Goal: Information Seeking & Learning: Learn about a topic

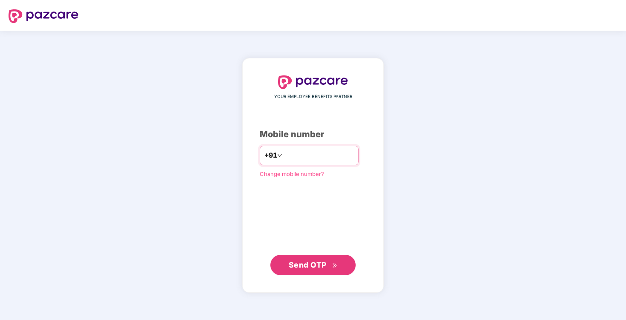
click at [317, 157] on input "number" at bounding box center [319, 156] width 70 height 14
type input "**********"
click at [302, 272] on button "Send OTP" at bounding box center [313, 265] width 85 height 20
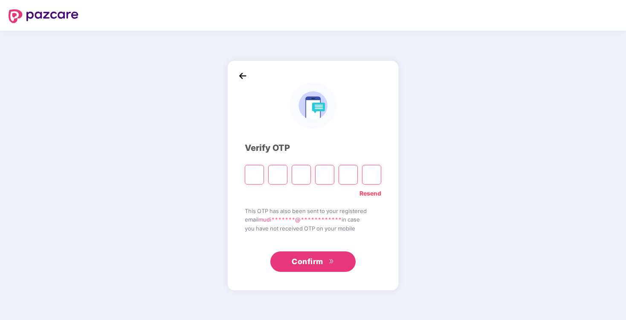
type input "*"
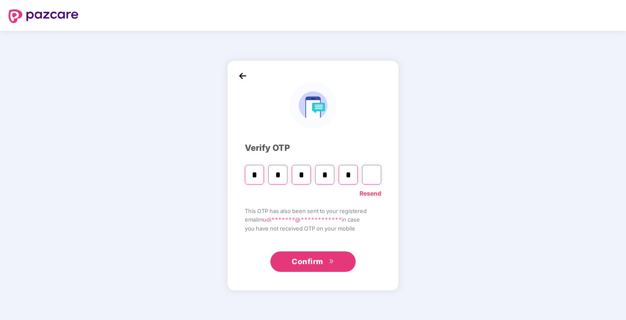
type input "*"
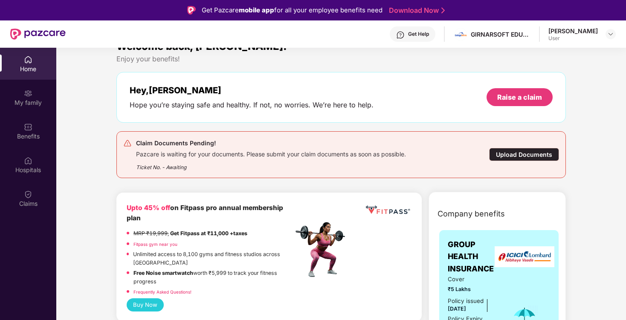
scroll to position [20, 0]
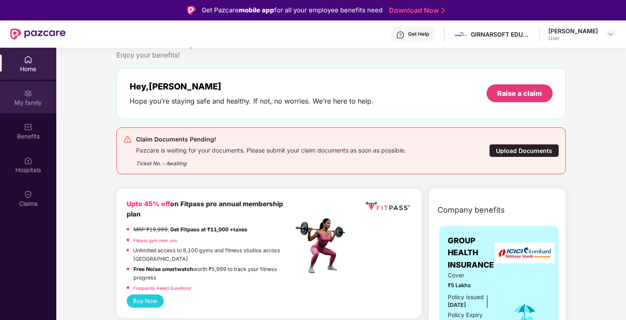
click at [34, 97] on div "My family" at bounding box center [28, 97] width 56 height 32
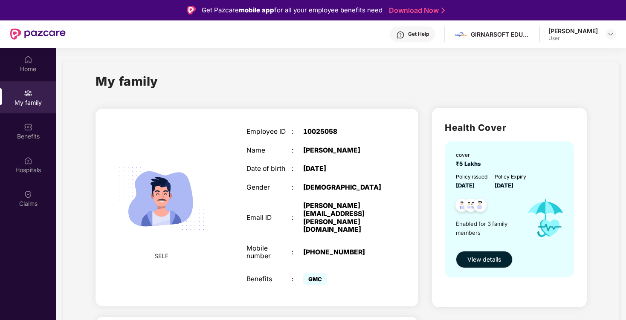
click at [168, 208] on img at bounding box center [162, 199] width 106 height 106
click at [238, 189] on div "Employee ID : 10025058 Name : [PERSON_NAME] Date of birth : [DEMOGRAPHIC_DATA] …" at bounding box center [314, 207] width 153 height 181
click at [325, 157] on div "Employee ID : 10025058 Name : [PERSON_NAME] Date of birth : [DEMOGRAPHIC_DATA] …" at bounding box center [314, 207] width 153 height 181
click at [314, 274] on span "GMC" at bounding box center [315, 280] width 24 height 12
click at [35, 131] on div "Benefits" at bounding box center [28, 131] width 56 height 32
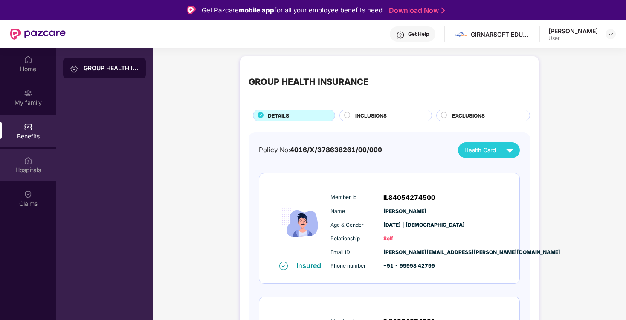
click at [29, 173] on div "Hospitals" at bounding box center [28, 170] width 56 height 9
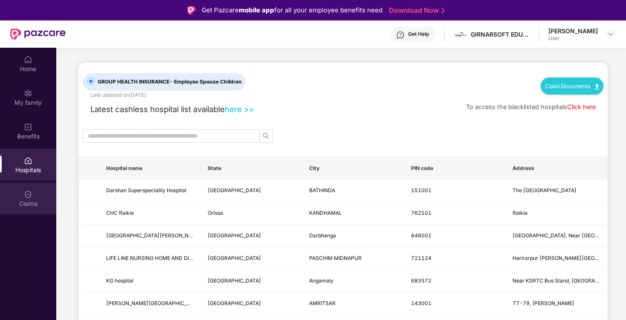
click at [25, 205] on div "Claims" at bounding box center [28, 204] width 56 height 9
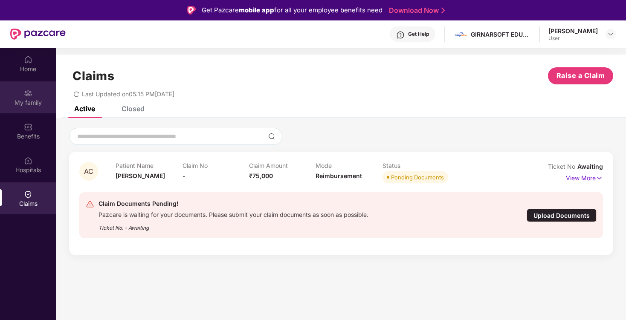
click at [36, 99] on div "My family" at bounding box center [28, 103] width 56 height 9
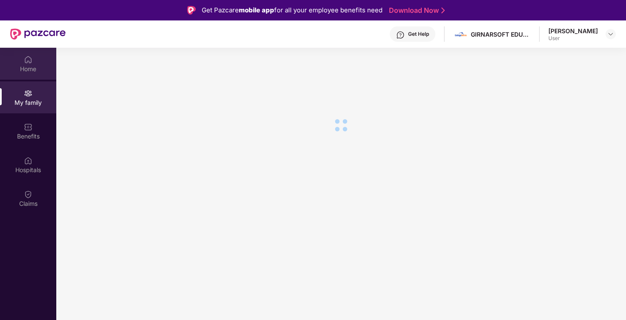
click at [38, 67] on div "Home" at bounding box center [28, 69] width 56 height 9
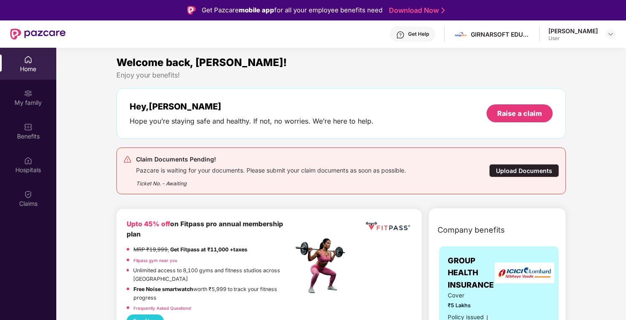
click at [604, 34] on div "[PERSON_NAME] User" at bounding box center [582, 34] width 67 height 15
click at [611, 34] on img at bounding box center [611, 34] width 7 height 7
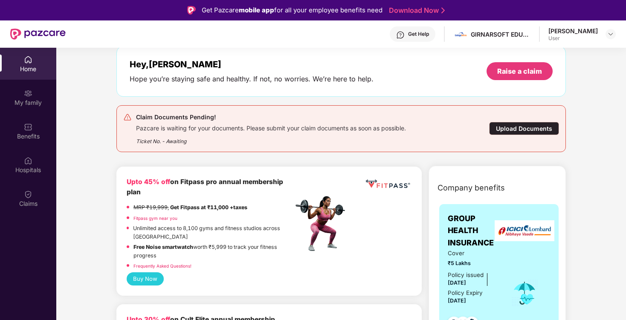
scroll to position [56, 0]
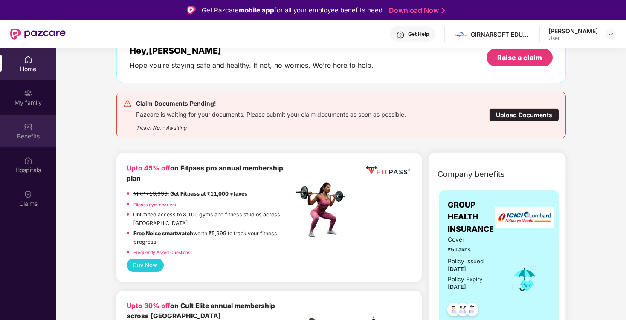
click at [27, 128] on img at bounding box center [28, 127] width 9 height 9
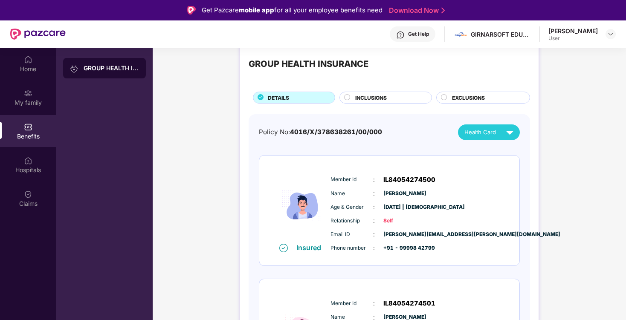
scroll to position [21, 0]
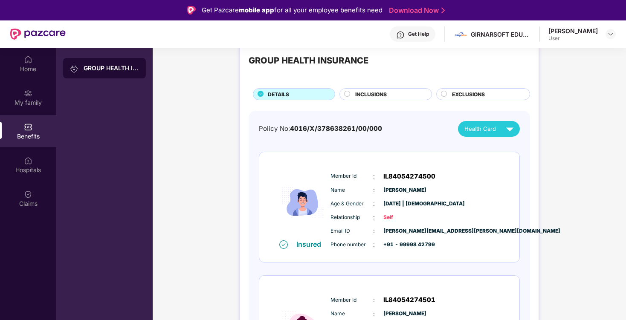
click at [404, 201] on span "[DATE] | [DEMOGRAPHIC_DATA]" at bounding box center [405, 204] width 43 height 8
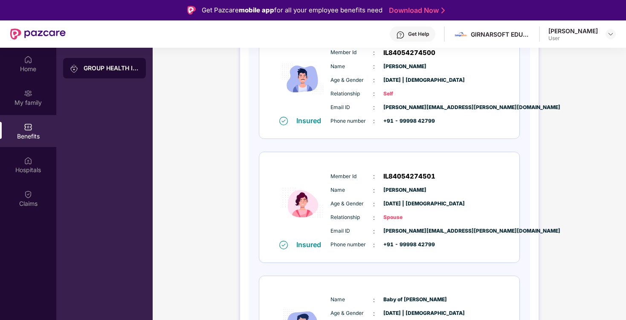
scroll to position [0, 0]
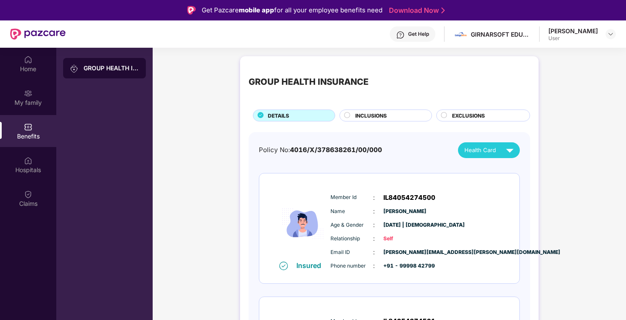
click at [507, 152] on img at bounding box center [510, 150] width 15 height 15
click at [512, 172] on img at bounding box center [515, 170] width 6 height 6
click at [509, 152] on img at bounding box center [510, 150] width 15 height 15
click at [512, 187] on img at bounding box center [515, 187] width 6 height 6
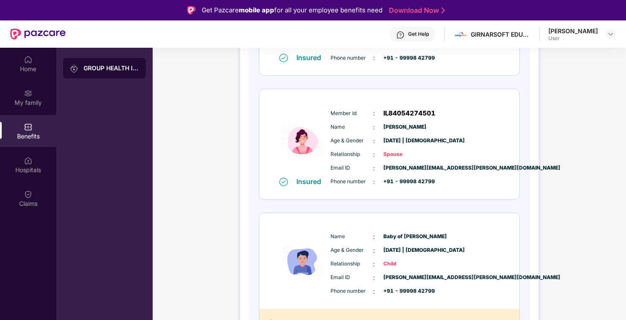
scroll to position [227, 0]
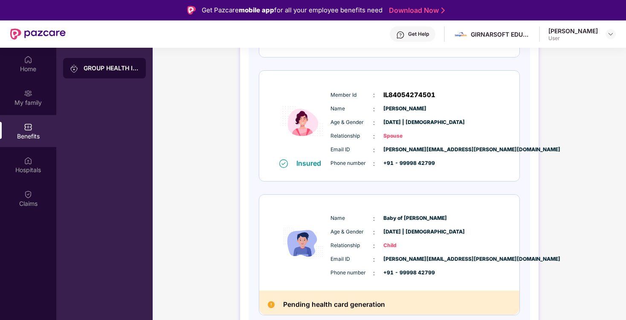
click at [362, 246] on span "Relationship" at bounding box center [352, 246] width 43 height 8
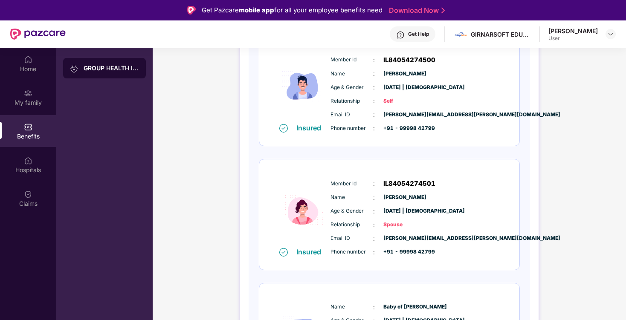
scroll to position [0, 0]
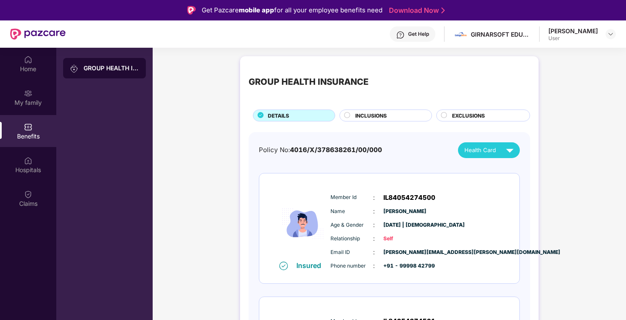
click at [381, 115] on span "INCLUSIONS" at bounding box center [371, 116] width 32 height 8
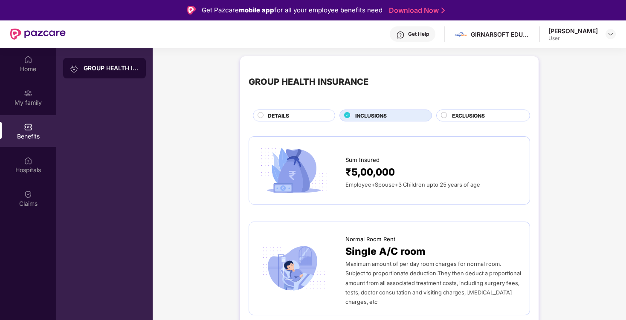
click at [472, 116] on span "EXCLUSIONS" at bounding box center [468, 116] width 33 height 8
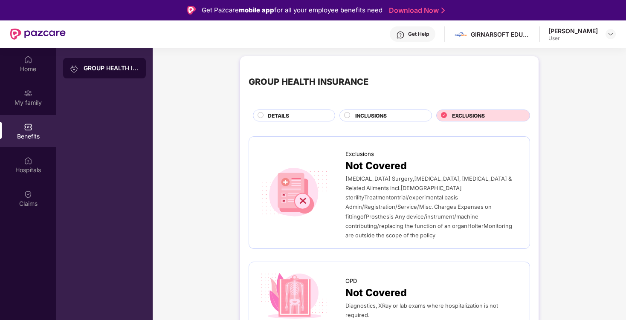
click at [368, 121] on div "INCLUSIONS" at bounding box center [389, 116] width 76 height 9
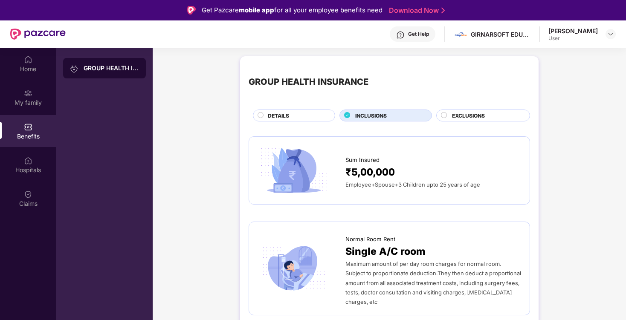
click at [290, 118] on div "DETAILS" at bounding box center [297, 116] width 67 height 9
